Goal: Transaction & Acquisition: Purchase product/service

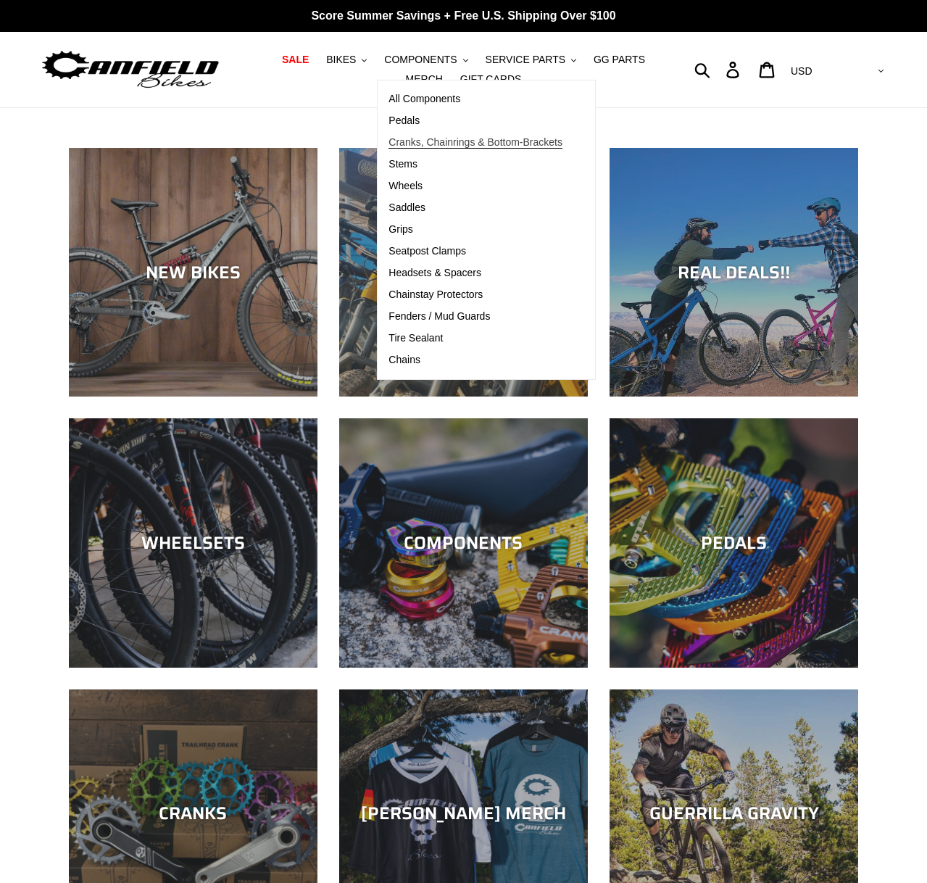
click at [392, 145] on span "Cranks, Chainrings & Bottom-Brackets" at bounding box center [476, 142] width 174 height 12
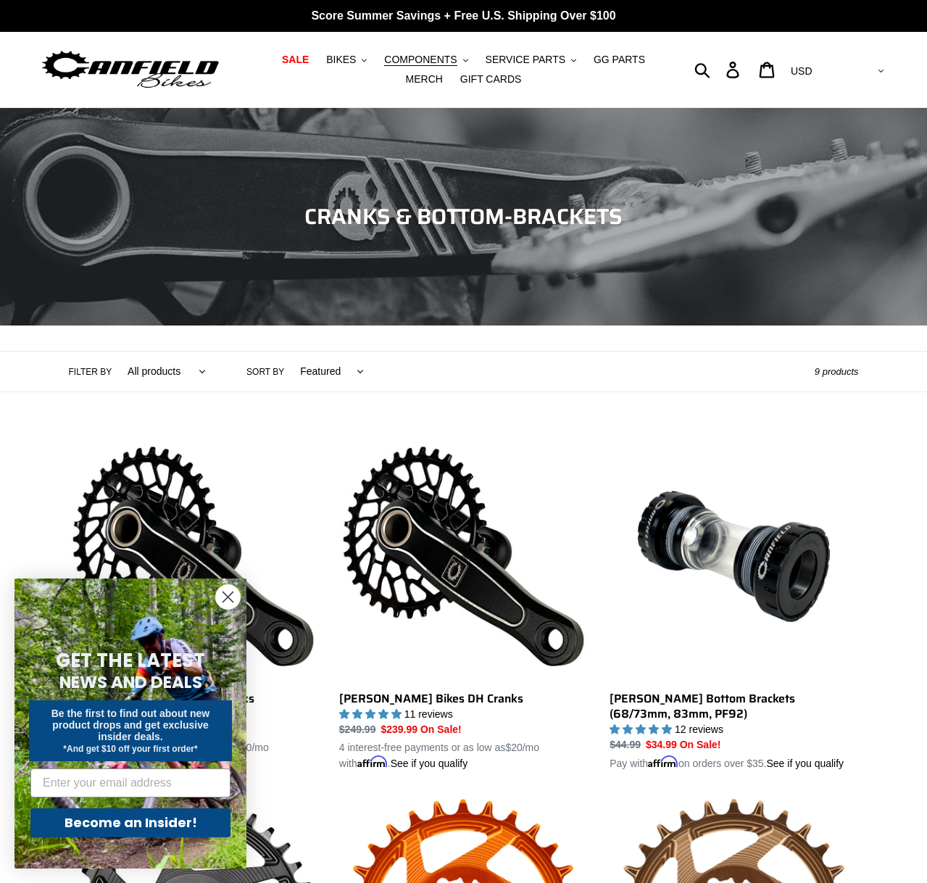
click at [222, 598] on circle "Close dialog" at bounding box center [228, 597] width 24 height 24
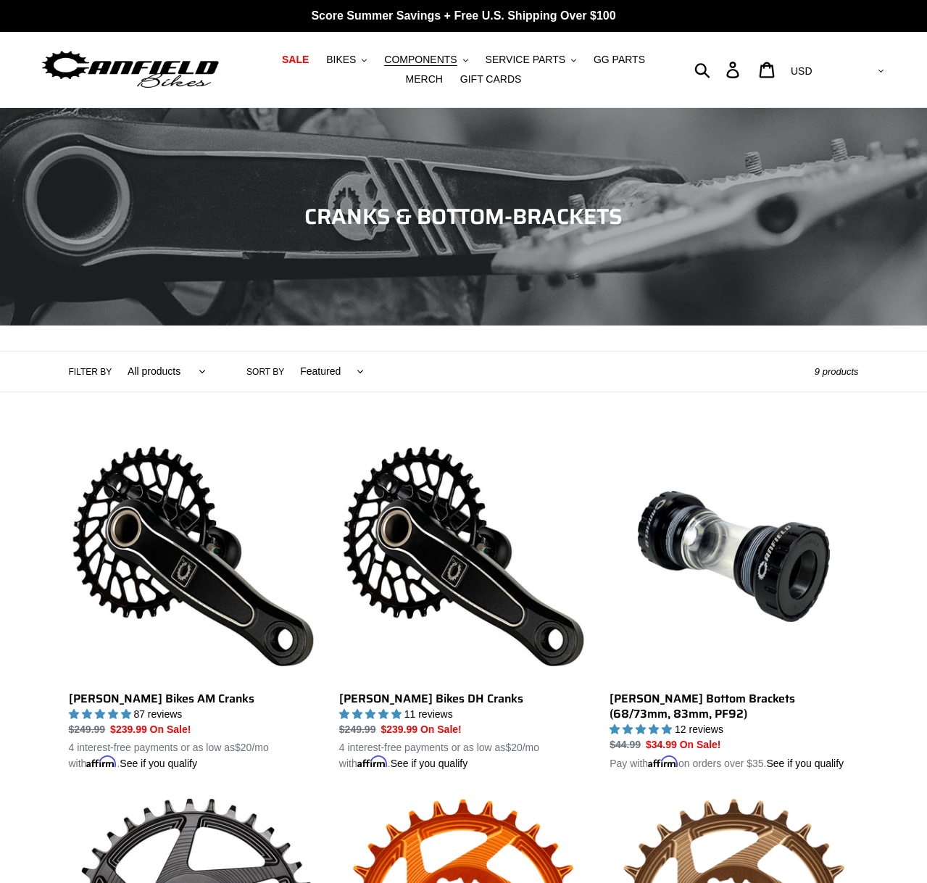
click at [178, 374] on select "All products Components Cranks" at bounding box center [163, 372] width 97 height 40
select select "/collections/cranks-chainrings/cranks"
click option "Cranks" at bounding box center [0, 0] width 0 height 0
click at [327, 367] on select "Featured Best selling Alphabetically, A-Z Alphabetically, Z-A Price, low to hig…" at bounding box center [304, 372] width 83 height 40
select select "price-descending"
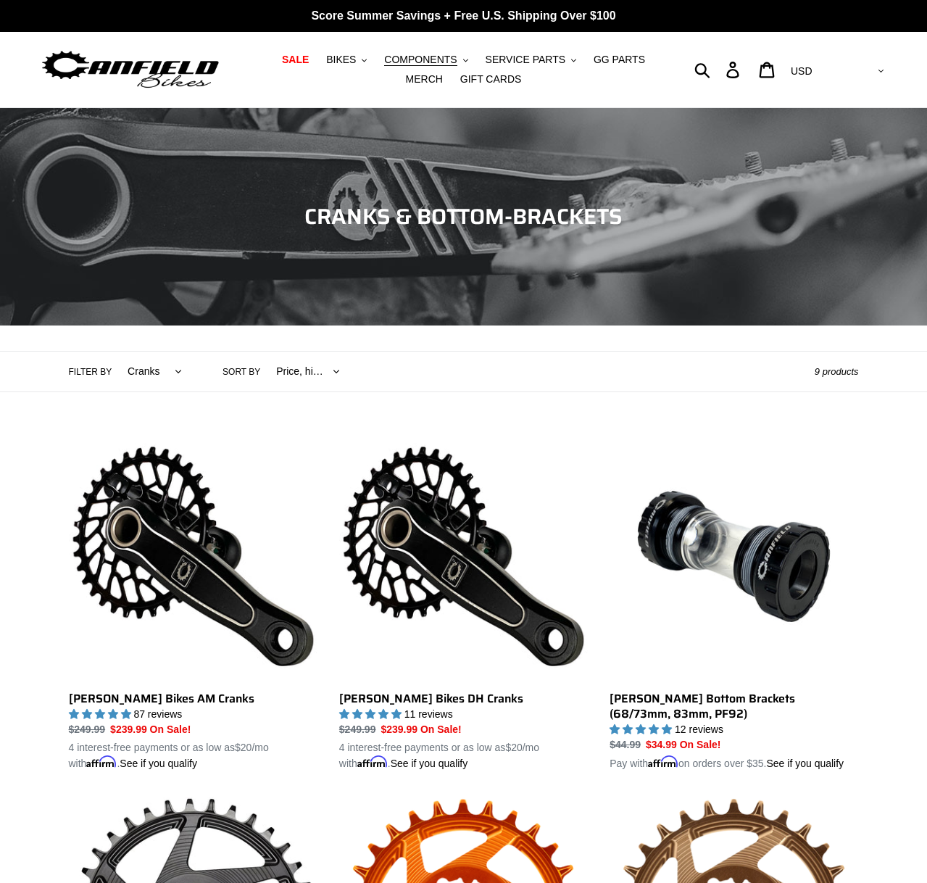
click option "Price, high to low" at bounding box center [0, 0] width 0 height 0
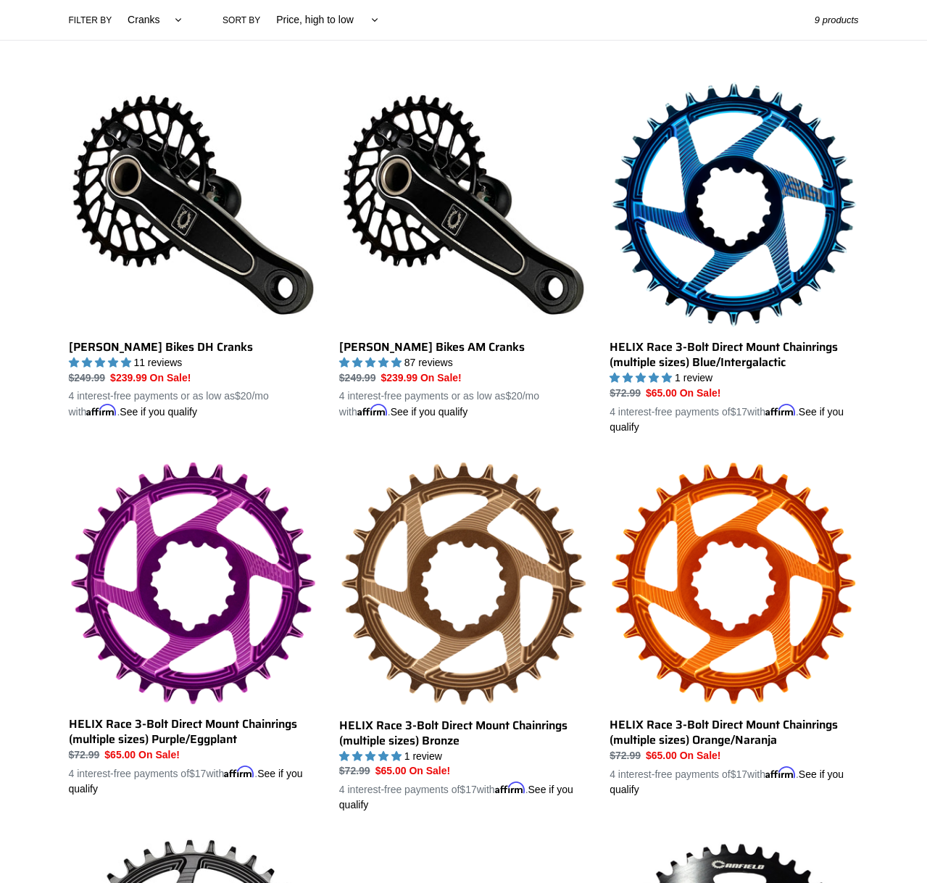
scroll to position [357, 0]
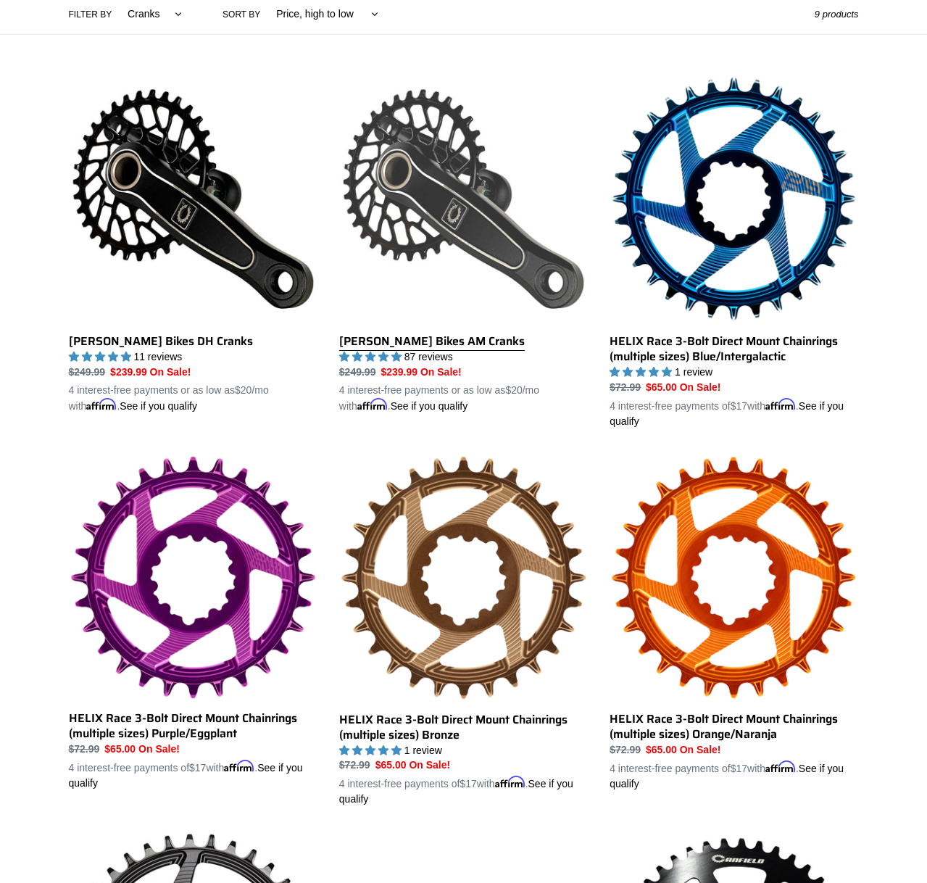
click at [452, 213] on link "[PERSON_NAME] Bikes AM Cranks" at bounding box center [463, 244] width 249 height 339
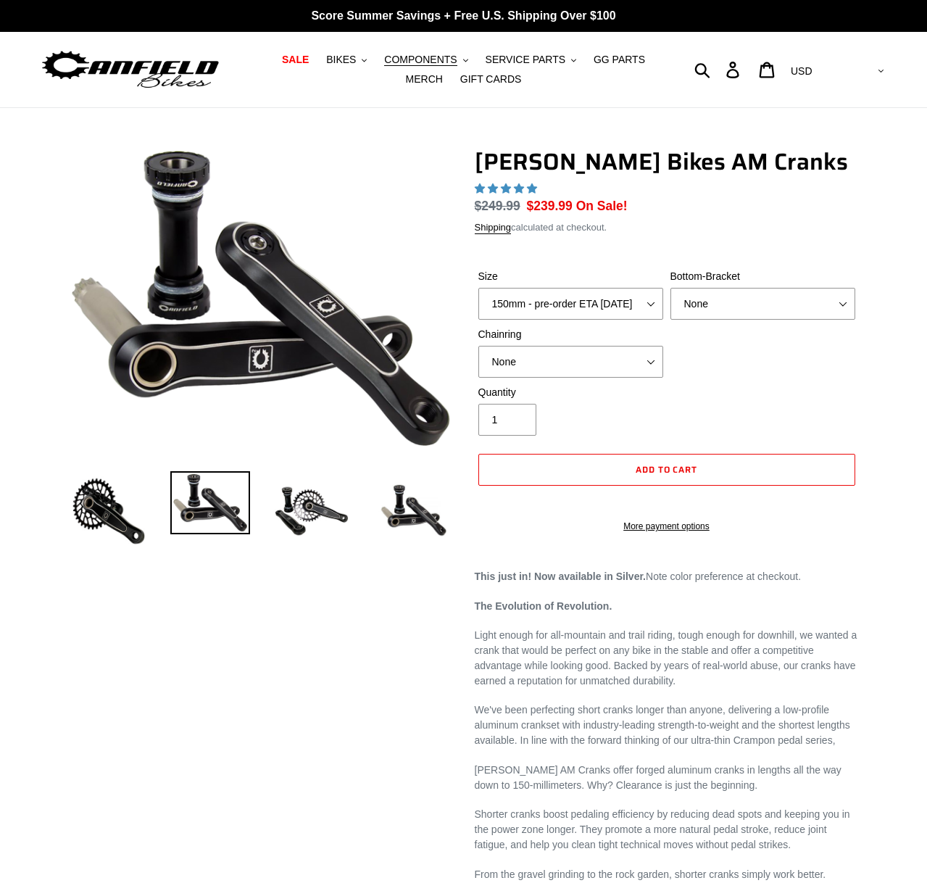
select select "highest-rating"
